Goal: Transaction & Acquisition: Purchase product/service

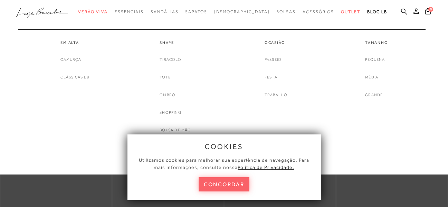
click at [276, 13] on span "Bolsas" at bounding box center [285, 11] width 19 height 5
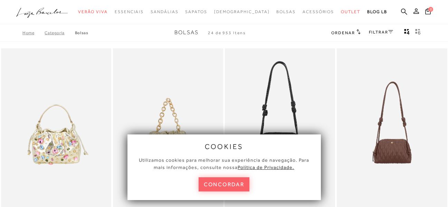
click at [295, 188] on div "cookies Utilizamos cookies para melhorar sua experiência de navegação. Para mai…" at bounding box center [223, 167] width 193 height 66
click at [238, 188] on button "concordar" at bounding box center [223, 184] width 51 height 14
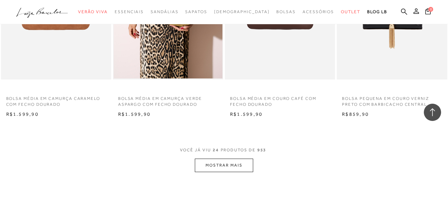
scroll to position [1208, 0]
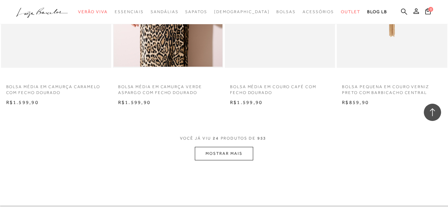
click at [403, 12] on icon at bounding box center [404, 11] width 6 height 6
click at [402, 10] on icon at bounding box center [404, 11] width 6 height 7
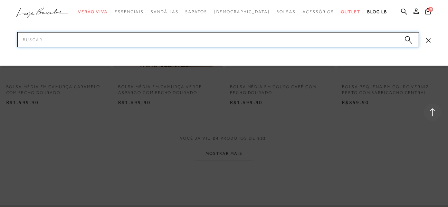
click at [201, 39] on input "Pesquisar" at bounding box center [217, 39] width 401 height 15
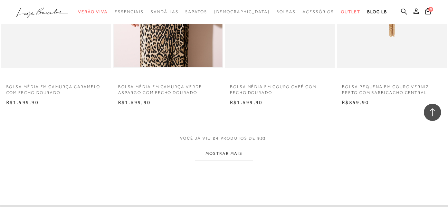
click at [402, 11] on icon at bounding box center [404, 11] width 6 height 7
click at [403, 11] on icon at bounding box center [404, 11] width 6 height 7
click at [404, 12] on icon at bounding box center [404, 11] width 6 height 6
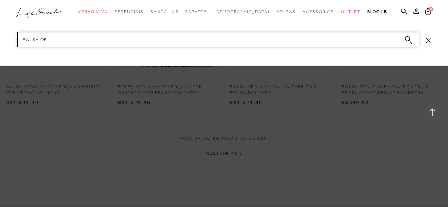
click at [367, 43] on input "bolsa of" at bounding box center [217, 39] width 401 height 15
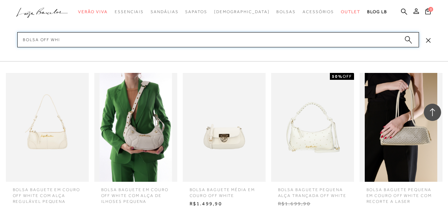
type input "bolsa off whit"
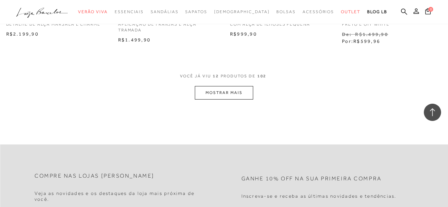
scroll to position [699, 0]
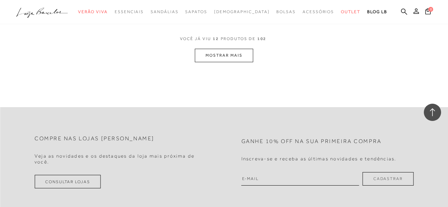
click at [221, 60] on button "MOSTRAR MAIS" at bounding box center [224, 55] width 58 height 13
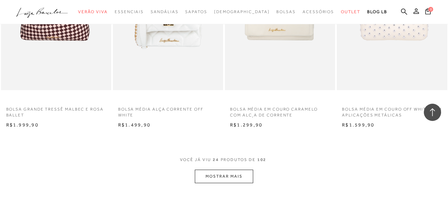
scroll to position [1229, 0]
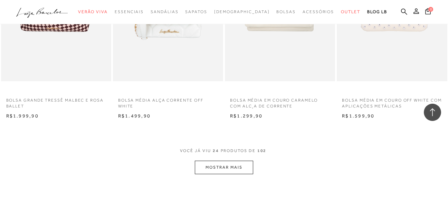
click at [242, 170] on button "MOSTRAR MAIS" at bounding box center [224, 166] width 58 height 13
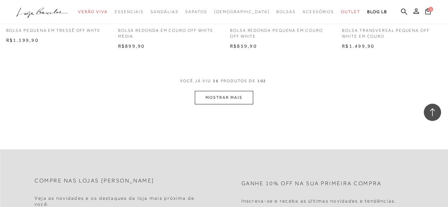
scroll to position [1941, 0]
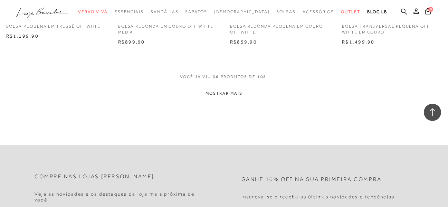
click at [241, 95] on button "MOSTRAR MAIS" at bounding box center [224, 93] width 58 height 13
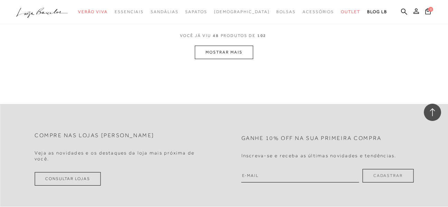
scroll to position [2627, 0]
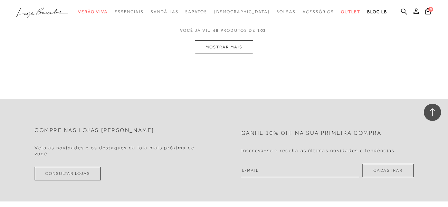
click at [222, 47] on button "MOSTRAR MAIS" at bounding box center [224, 46] width 58 height 13
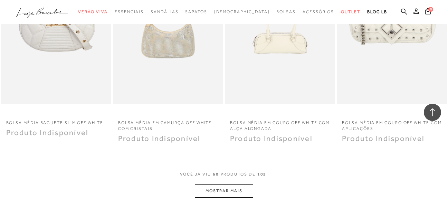
scroll to position [3135, 0]
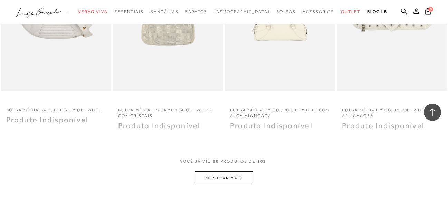
click at [243, 178] on button "MOSTRAR MAIS" at bounding box center [224, 177] width 58 height 13
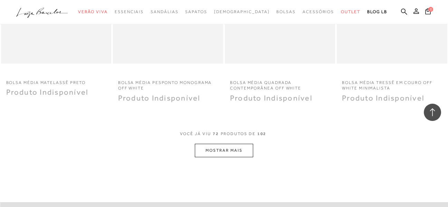
scroll to position [3812, 0]
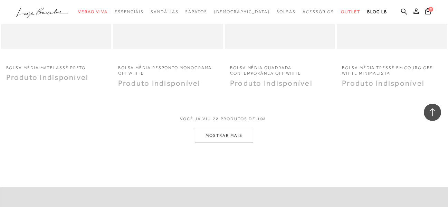
click at [230, 136] on button "MOSTRAR MAIS" at bounding box center [224, 135] width 58 height 13
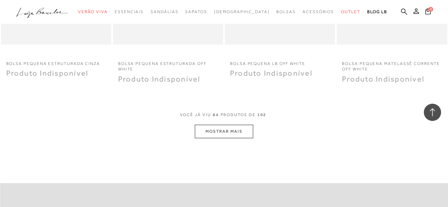
scroll to position [4464, 0]
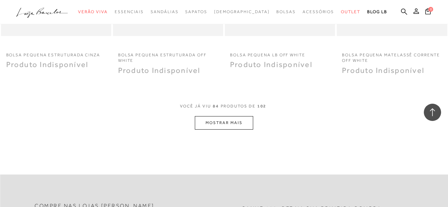
click at [205, 127] on button "MOSTRAR MAIS" at bounding box center [224, 122] width 58 height 13
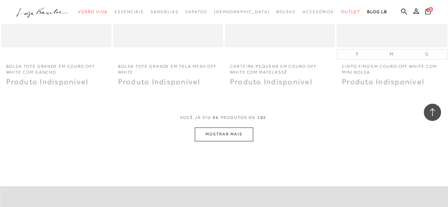
scroll to position [5096, 0]
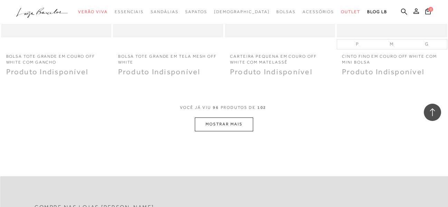
click at [212, 123] on button "MOSTRAR MAIS" at bounding box center [224, 123] width 58 height 13
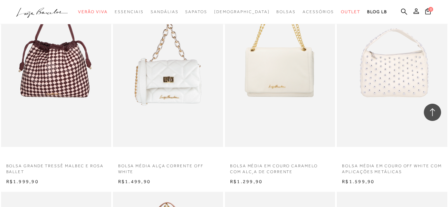
scroll to position [1174, 0]
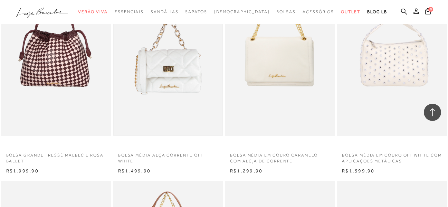
click at [175, 82] on img at bounding box center [168, 53] width 109 height 163
